Goal: Transaction & Acquisition: Book appointment/travel/reservation

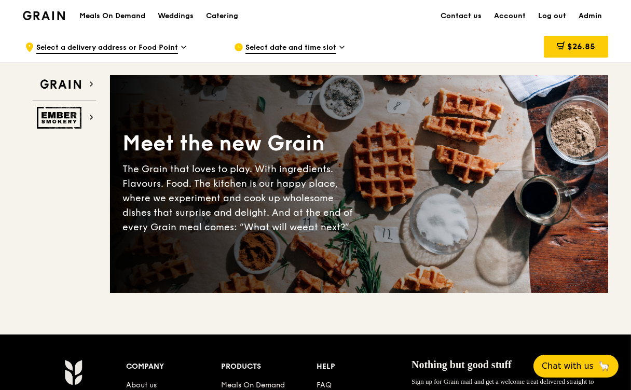
click at [291, 53] on span "Select date and time slot" at bounding box center [291, 48] width 91 height 11
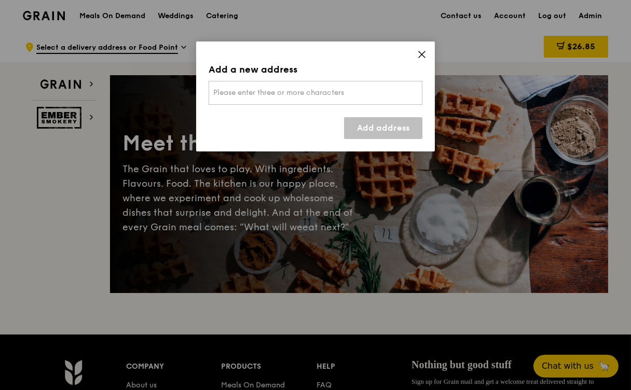
click at [231, 91] on span "Please enter three or more characters" at bounding box center [278, 92] width 131 height 9
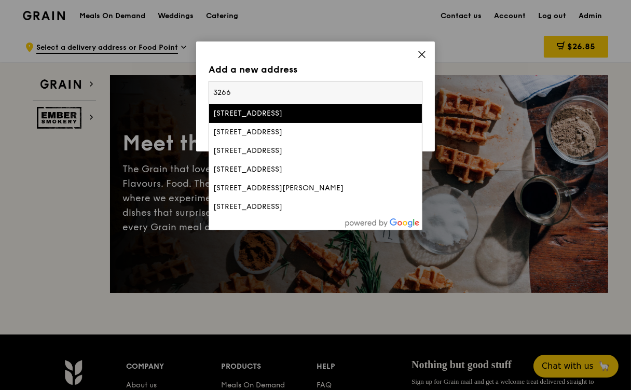
type input "3266"
click at [287, 116] on div "326 Serangoon Avenue 3" at bounding box center [290, 114] width 154 height 10
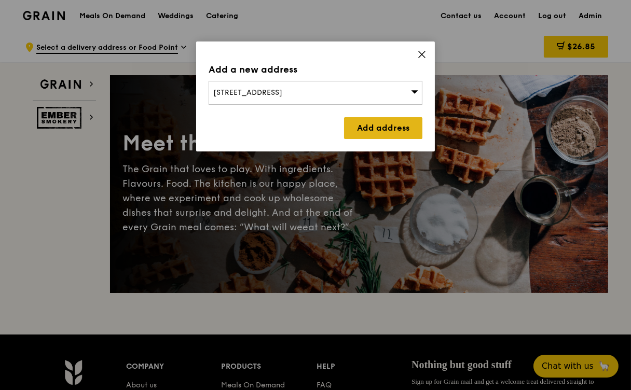
click at [377, 130] on link "Add address" at bounding box center [383, 128] width 78 height 22
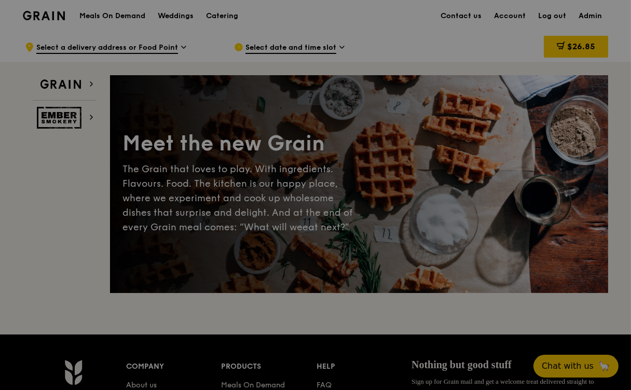
click at [147, 47] on div at bounding box center [315, 195] width 631 height 390
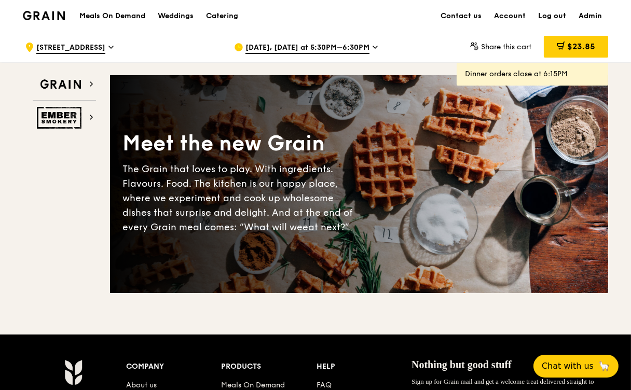
click at [281, 45] on span "Aug 14, Today at 5:30PM–6:30PM" at bounding box center [308, 48] width 124 height 11
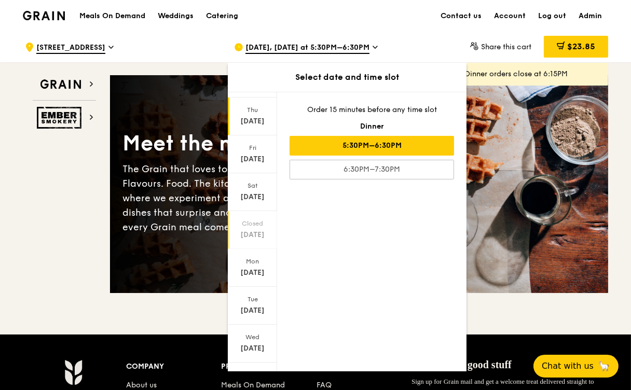
scroll to position [35, 0]
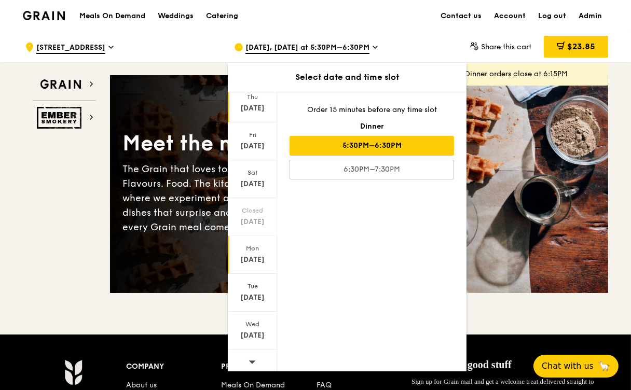
click at [254, 257] on div "Aug 18" at bounding box center [252, 260] width 46 height 10
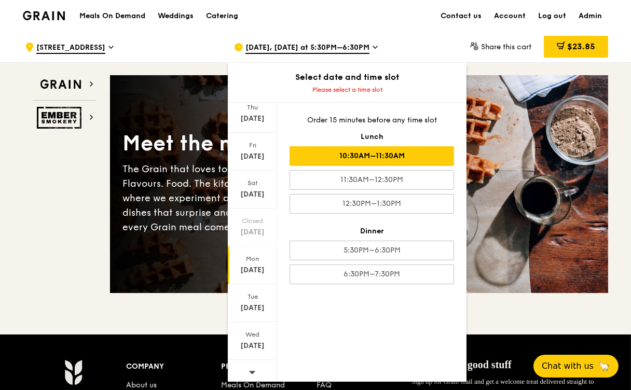
click at [363, 157] on div "10:30AM–11:30AM" at bounding box center [372, 156] width 165 height 20
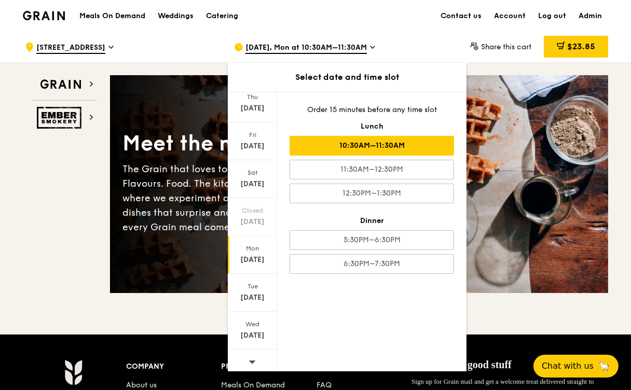
click at [46, 224] on div "Grain Ember Smokery Meet the new Grain The Grain that loves to play. With ingre…" at bounding box center [316, 178] width 586 height 231
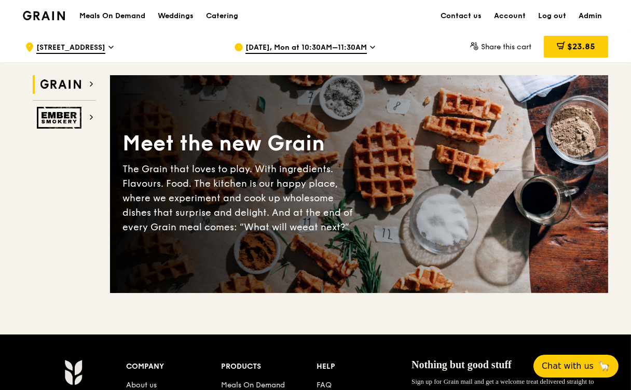
click at [57, 79] on img at bounding box center [61, 84] width 48 height 19
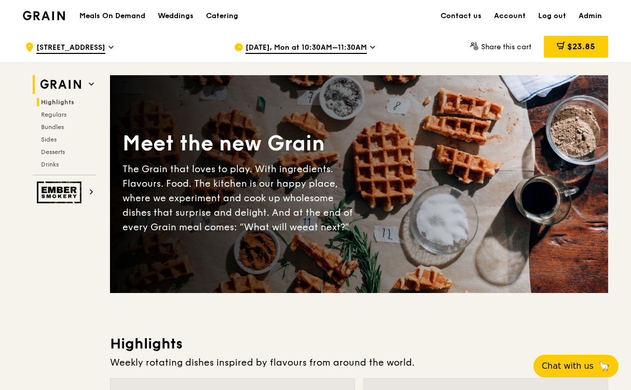
click at [65, 101] on span "Highlights" at bounding box center [57, 102] width 33 height 7
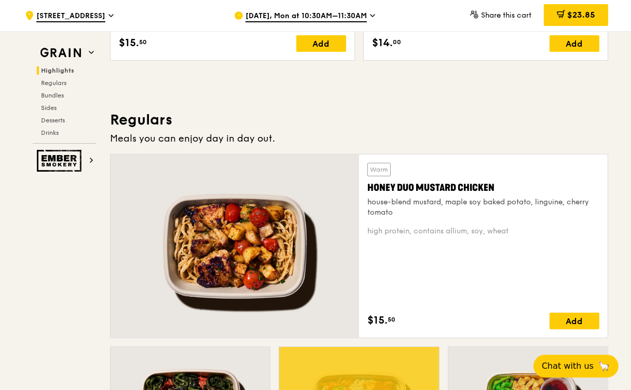
scroll to position [576, 0]
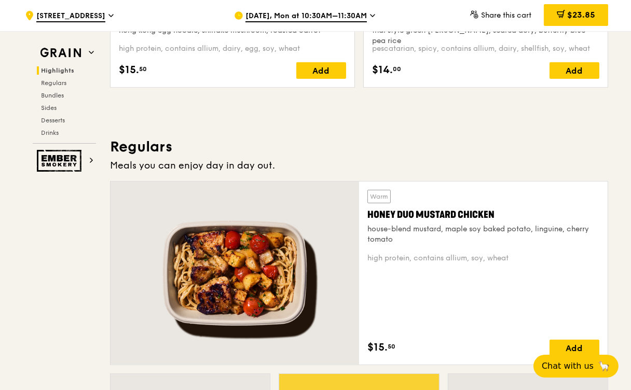
click at [385, 150] on h3 "Regulars" at bounding box center [359, 147] width 498 height 19
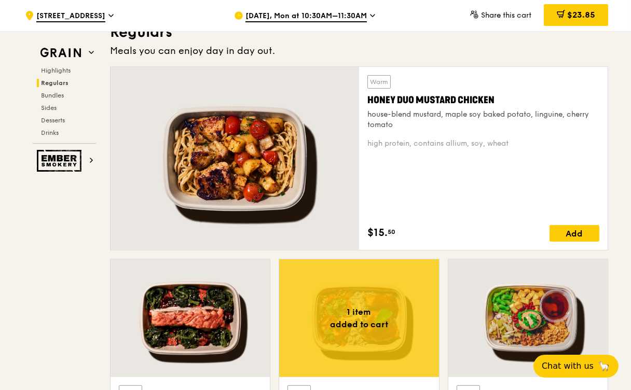
scroll to position [731, 0]
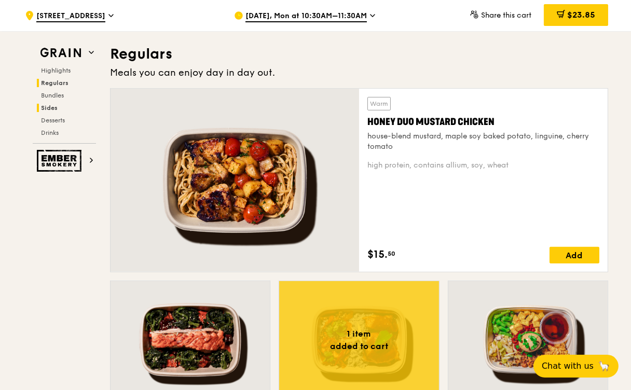
scroll to position [668, 0]
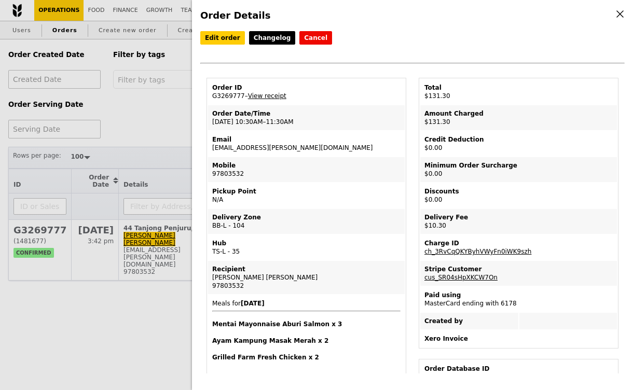
select select "100"
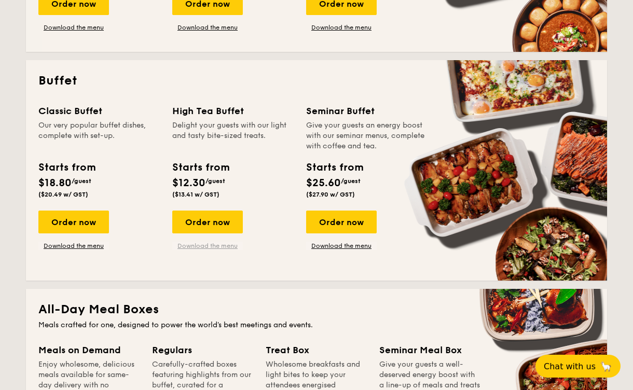
click at [199, 246] on link "Download the menu" at bounding box center [207, 246] width 71 height 8
click at [60, 247] on link "Download the menu" at bounding box center [73, 246] width 71 height 8
